Goal: Find specific page/section: Locate item on page

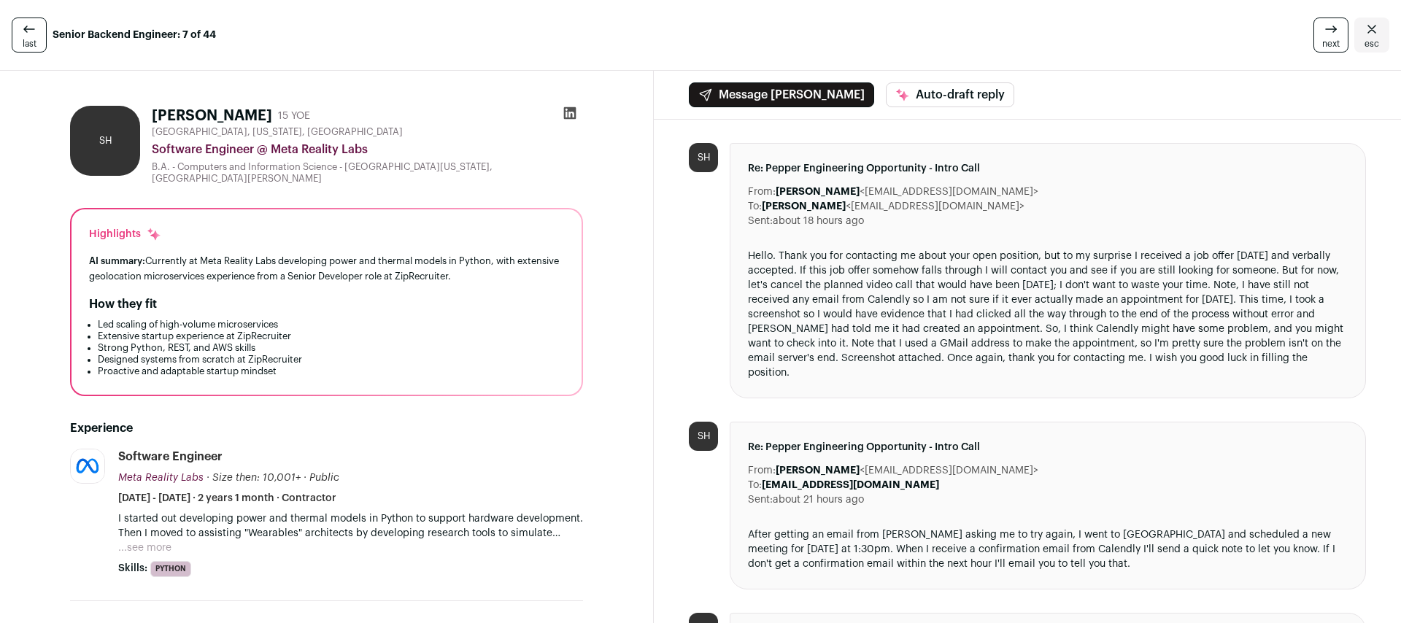
click at [112, 135] on div "SH" at bounding box center [105, 141] width 70 height 70
click at [441, 112] on div "[PERSON_NAME] 15 YOE" at bounding box center [367, 116] width 431 height 20
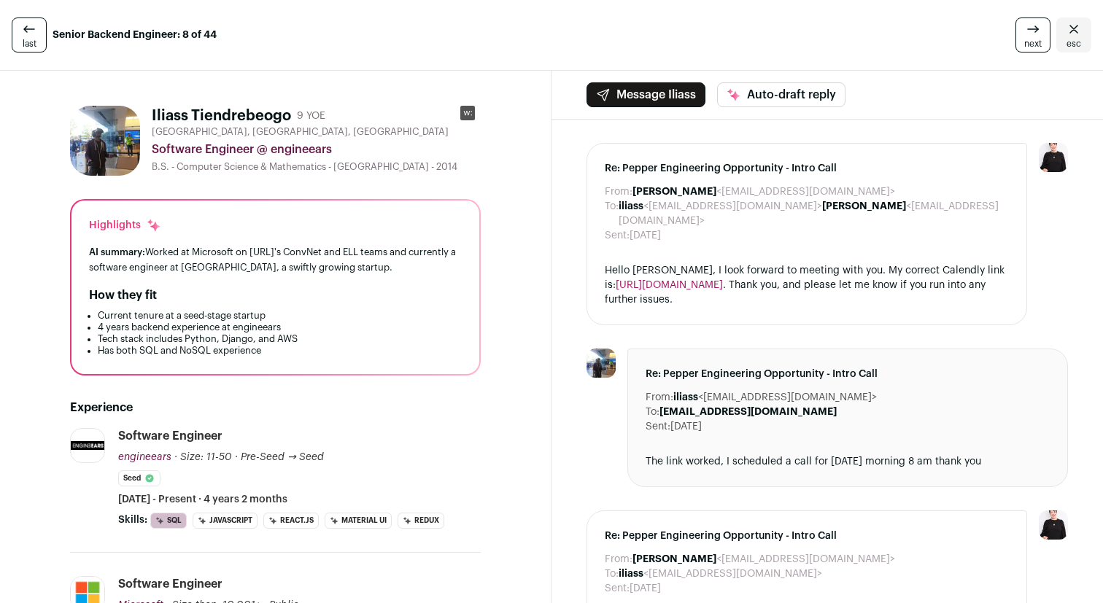
click at [464, 113] on icon at bounding box center [468, 113] width 8 height 4
